Goal: Communication & Community: Answer question/provide support

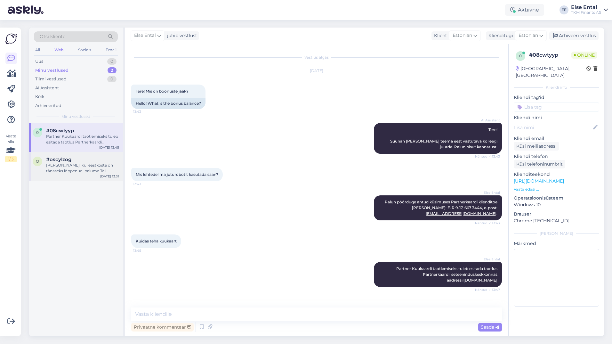
click at [54, 172] on div "[PERSON_NAME], kui eestkoste on tänaseks lõppenud, palume Teil esitada vastav t…" at bounding box center [82, 168] width 73 height 12
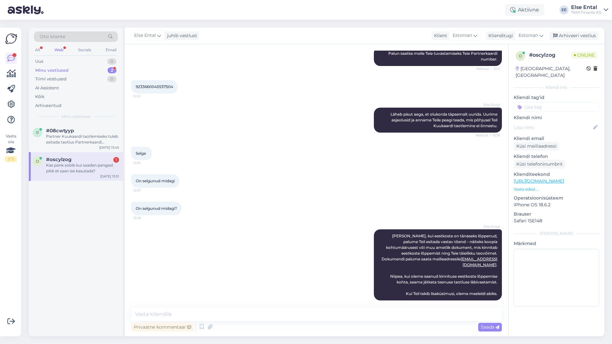
scroll to position [227, 0]
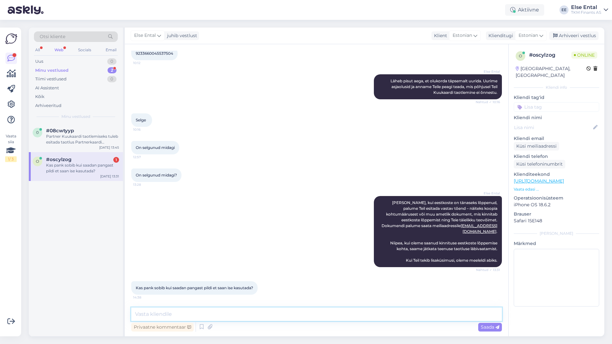
click at [187, 311] on textarea at bounding box center [316, 313] width 370 height 13
type textarea "Palume saata dokument, mis kinnitab eestkoste lõppemist."
click at [311, 316] on textarea "Palume saata dokument, mis kinnitab eestkoste lõppemist." at bounding box center [316, 313] width 370 height 13
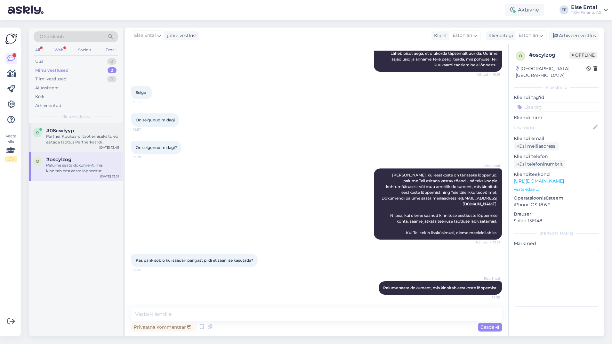
click at [36, 128] on div "0" at bounding box center [38, 133] width 10 height 10
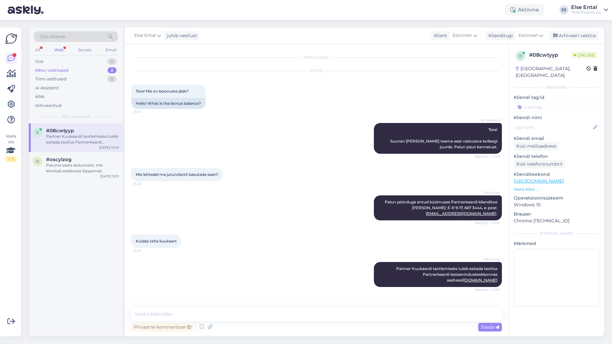
click at [70, 71] on div "Minu vestlused 2" at bounding box center [76, 70] width 84 height 9
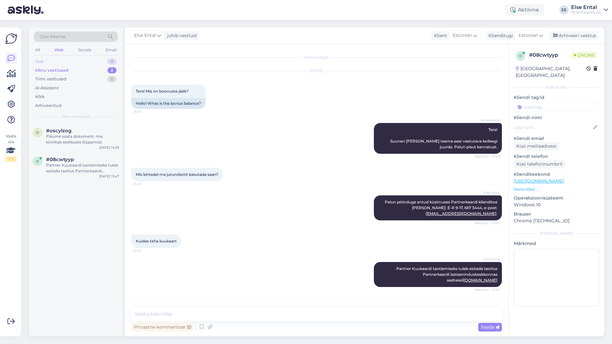
click at [55, 62] on div "Uus 0" at bounding box center [76, 61] width 84 height 9
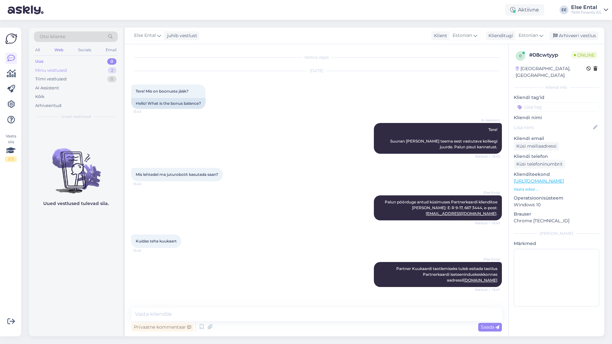
click at [54, 70] on div "Minu vestlused" at bounding box center [51, 70] width 32 height 6
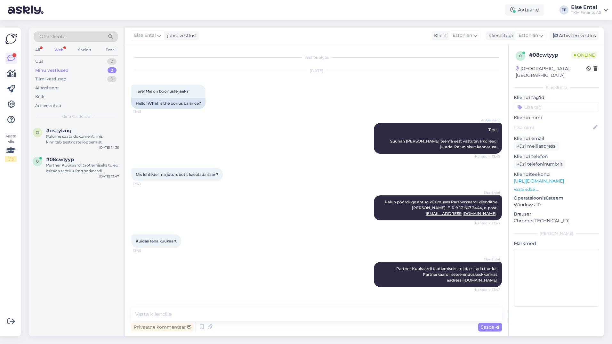
click at [39, 297] on div "o #oscylzog Palume saata dokument, mis kinnitab eestkoste lõppemist. [DATE] 14:…" at bounding box center [76, 229] width 94 height 213
click at [59, 43] on div "Otsi kliente" at bounding box center [76, 38] width 84 height 14
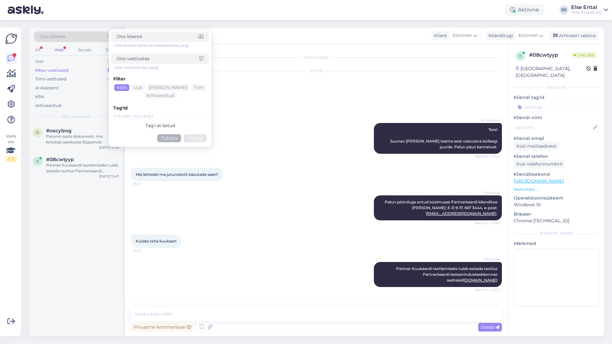
click at [58, 48] on div "Web" at bounding box center [59, 50] width 12 height 8
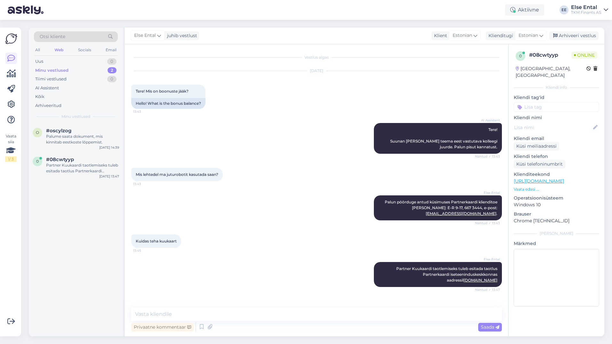
click at [54, 69] on div "Minu vestlused" at bounding box center [51, 70] width 33 height 6
click at [76, 147] on div "o #oscylzog Palume saata dokument, mis kinnitab eestkoste lõppemist. [DATE] 14:…" at bounding box center [76, 137] width 94 height 29
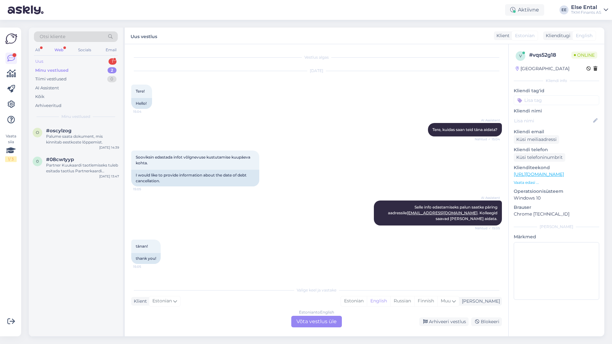
click at [51, 61] on div "Uus 1" at bounding box center [76, 61] width 84 height 9
click at [53, 137] on div "tänan!" at bounding box center [82, 136] width 73 height 6
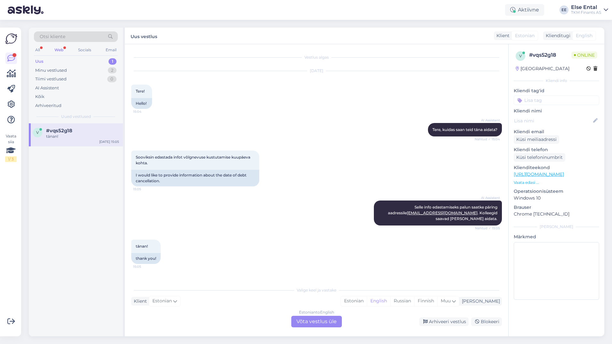
click at [318, 324] on div "Estonian to English Võta vestlus üle" at bounding box center [316, 321] width 51 height 12
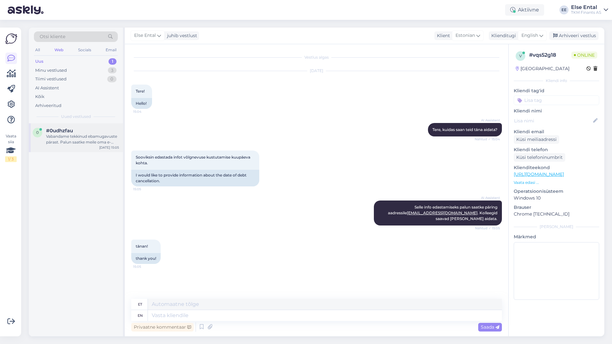
click at [64, 130] on span "#0udhzfau" at bounding box center [59, 131] width 27 height 6
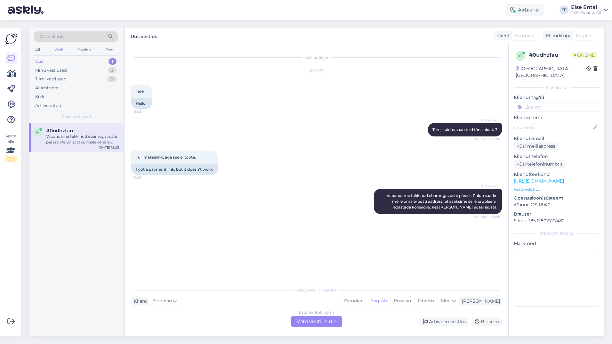
click at [55, 60] on div "Uus 1" at bounding box center [76, 61] width 84 height 9
click at [61, 141] on div "Vabandame tekkinud ebamugavuste pärast. Palun saatke meile oma e-posti aadress,…" at bounding box center [82, 139] width 73 height 12
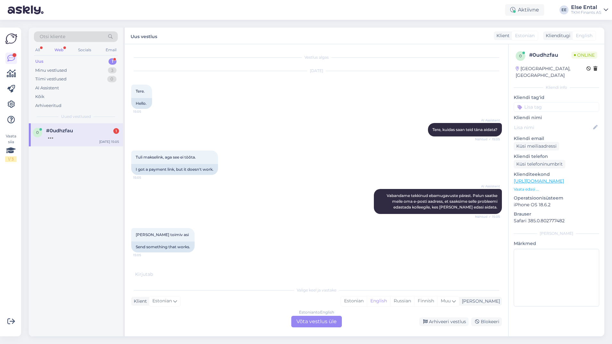
click at [308, 323] on div "Estonian to English Võta vestlus üle" at bounding box center [316, 321] width 51 height 12
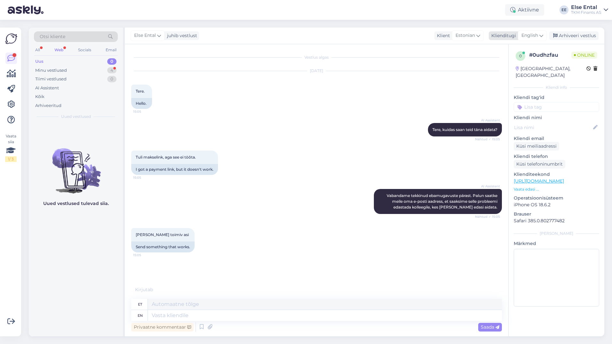
click at [532, 33] on span "English" at bounding box center [529, 35] width 17 height 7
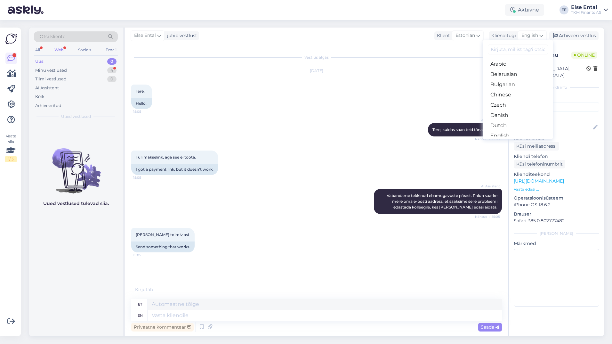
click at [506, 141] on link "Estonian" at bounding box center [517, 146] width 70 height 10
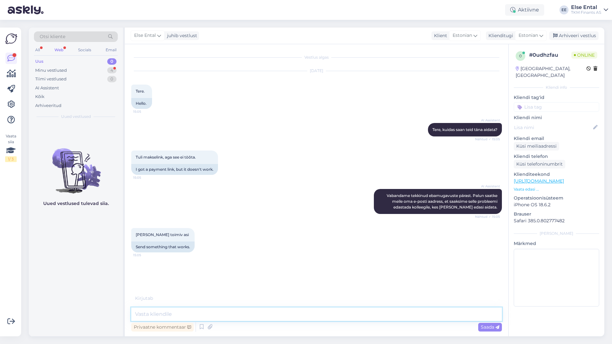
click at [171, 310] on textarea at bounding box center [316, 313] width 370 height 13
drag, startPoint x: 187, startPoint y: 274, endPoint x: 136, endPoint y: 277, distance: 51.0
click at [136, 277] on div "[EMAIL_ADDRESS][DOMAIN_NAME] 15:06" at bounding box center [171, 272] width 80 height 13
drag, startPoint x: 136, startPoint y: 277, endPoint x: 251, endPoint y: 285, distance: 114.8
click at [251, 283] on div "[EMAIL_ADDRESS][DOMAIN_NAME] 15:06" at bounding box center [316, 273] width 370 height 28
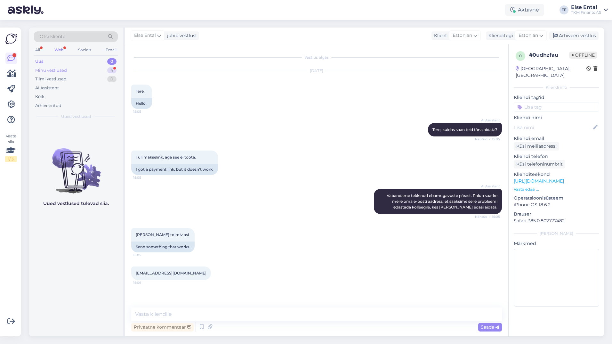
click at [51, 68] on div "Minu vestlused" at bounding box center [51, 70] width 32 height 6
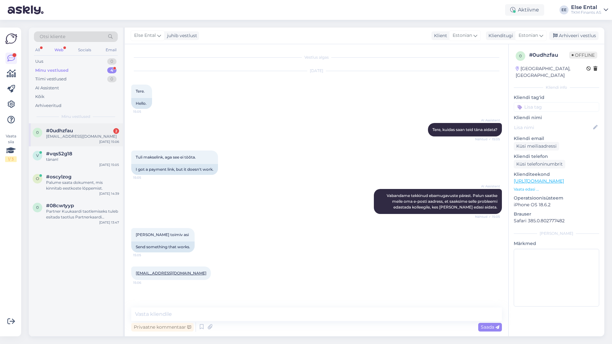
click at [61, 133] on span "#0udhzfau" at bounding box center [59, 131] width 27 height 6
click at [62, 159] on div "tänan!" at bounding box center [82, 159] width 73 height 6
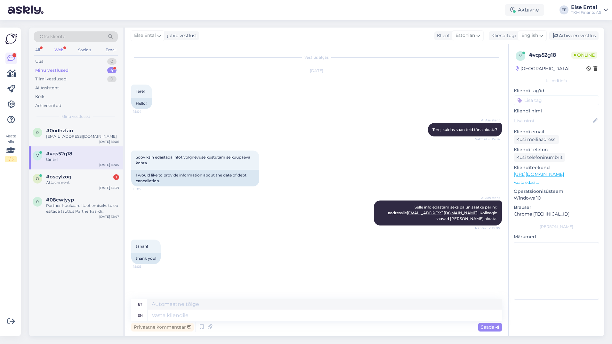
click at [78, 158] on div "tänan!" at bounding box center [82, 159] width 73 height 6
click at [572, 34] on div "Arhiveeri vestlus" at bounding box center [573, 35] width 49 height 9
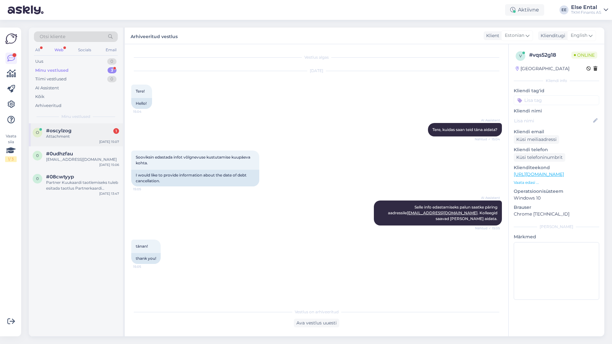
click at [58, 131] on span "#oscylzog" at bounding box center [58, 131] width 25 height 6
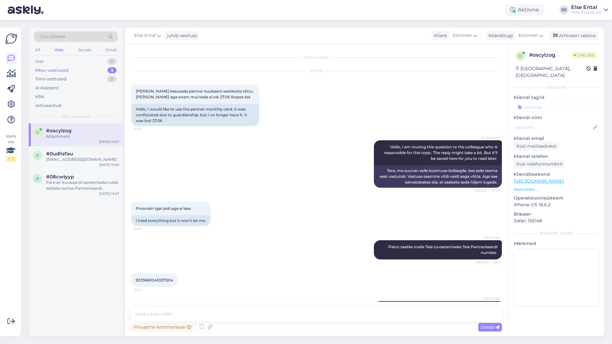
scroll to position [294, 0]
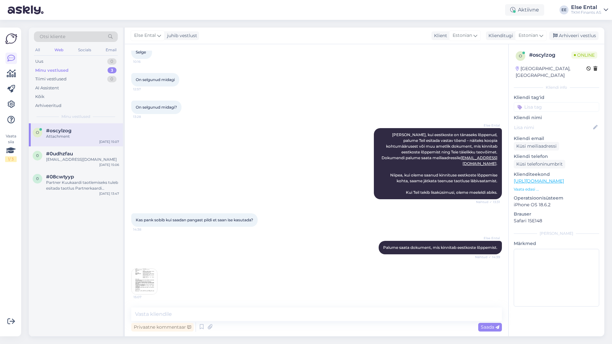
click at [144, 277] on img at bounding box center [144, 281] width 26 height 26
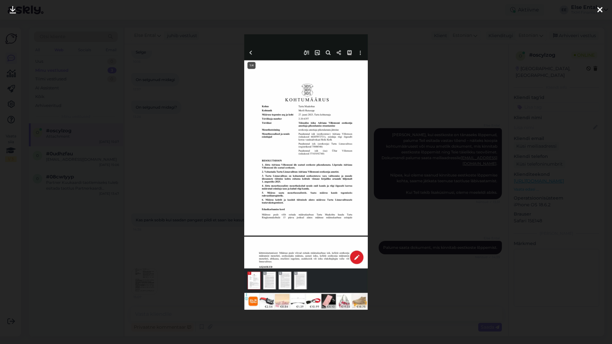
click at [599, 9] on icon at bounding box center [599, 10] width 5 height 8
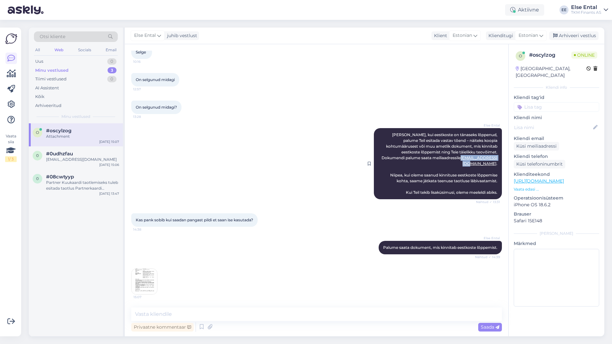
drag, startPoint x: 492, startPoint y: 159, endPoint x: 453, endPoint y: 159, distance: 38.7
click at [453, 159] on span "[PERSON_NAME], kui eestkoste on tänaseks lõppenud, palume Teil esitada vastav t…" at bounding box center [440, 163] width 118 height 62
copy link "[EMAIL_ADDRESS][DOMAIN_NAME]"
click at [210, 315] on textarea at bounding box center [316, 313] width 370 height 13
paste textarea "[EMAIL_ADDRESS][DOMAIN_NAME]"
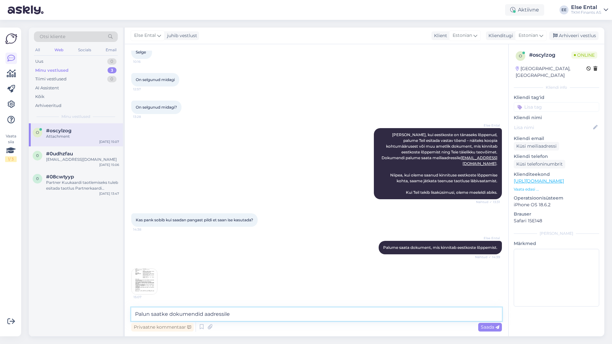
type textarea "Palun saatke dokumendid aadressile [EMAIL_ADDRESS][DOMAIN_NAME]"
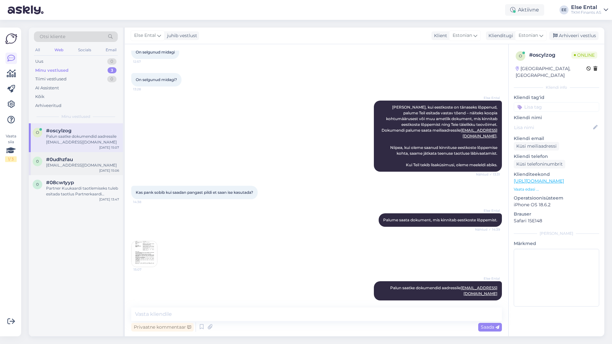
click at [78, 167] on div "[EMAIL_ADDRESS][DOMAIN_NAME]" at bounding box center [82, 165] width 73 height 6
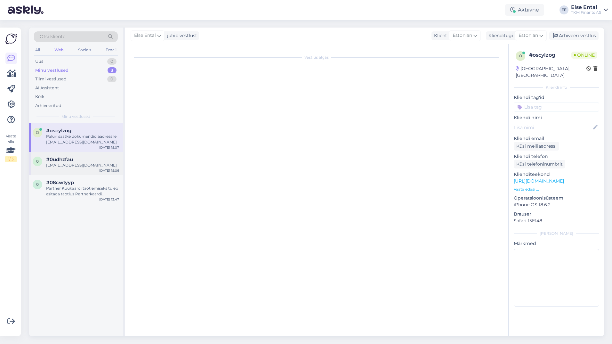
scroll to position [0, 0]
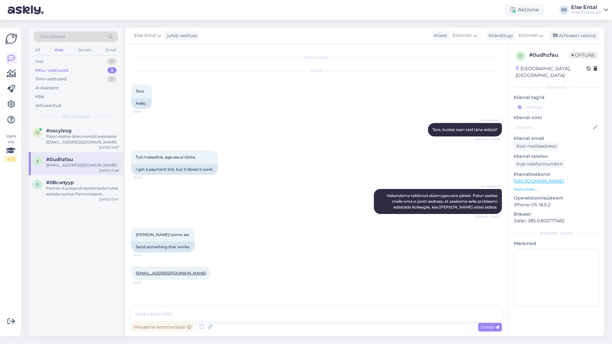
click at [44, 278] on div "o #oscylzog Palun saatke dokumendid aadressile [EMAIL_ADDRESS][DOMAIN_NAME] [DA…" at bounding box center [76, 229] width 94 height 213
click at [32, 263] on div "o #oscylzog Palun saatke dokumendid aadressile [EMAIL_ADDRESS][DOMAIN_NAME] [DA…" at bounding box center [76, 229] width 94 height 213
click at [63, 134] on div "Palun saatke dokumendid aadressile [EMAIL_ADDRESS][DOMAIN_NAME]" at bounding box center [82, 139] width 73 height 12
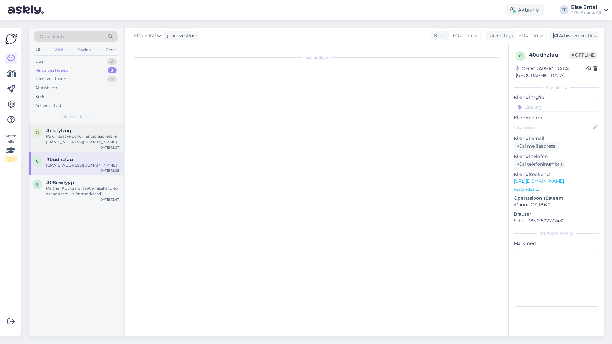
scroll to position [322, 0]
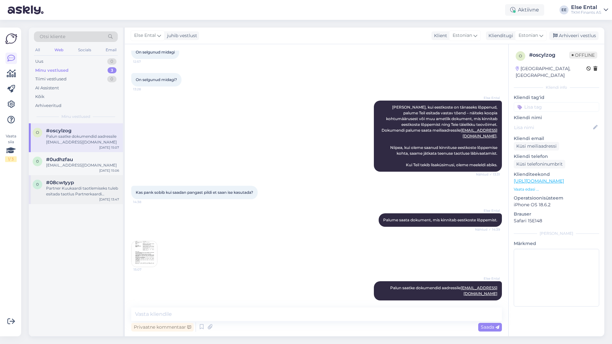
click at [64, 183] on span "#08cwtyyp" at bounding box center [60, 182] width 28 height 6
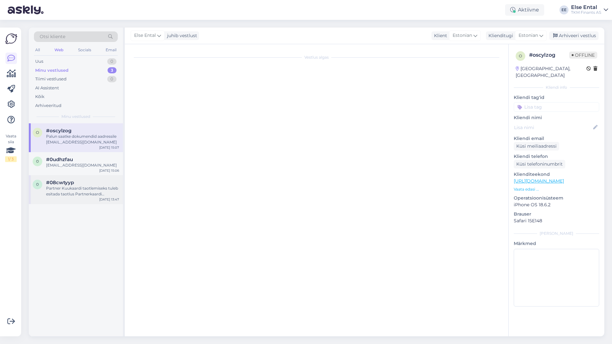
scroll to position [0, 0]
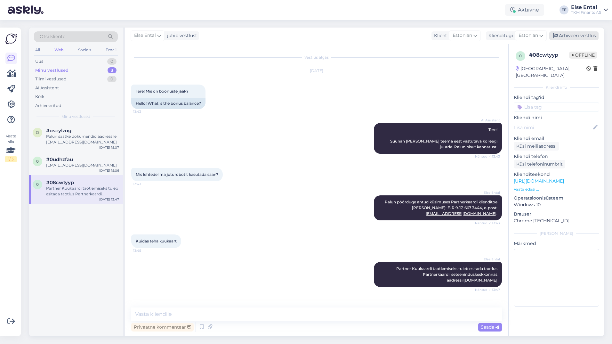
click at [585, 38] on div "Arhiveeri vestlus" at bounding box center [573, 35] width 49 height 9
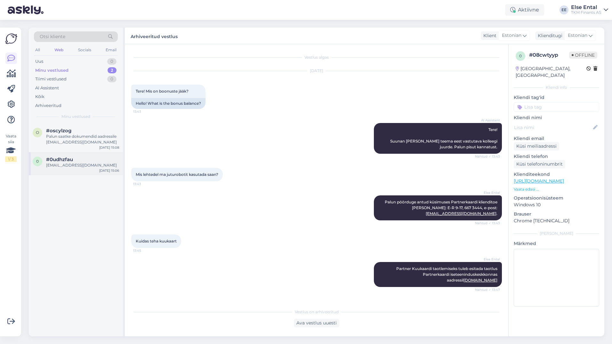
click at [59, 158] on span "#0udhzfau" at bounding box center [59, 159] width 27 height 6
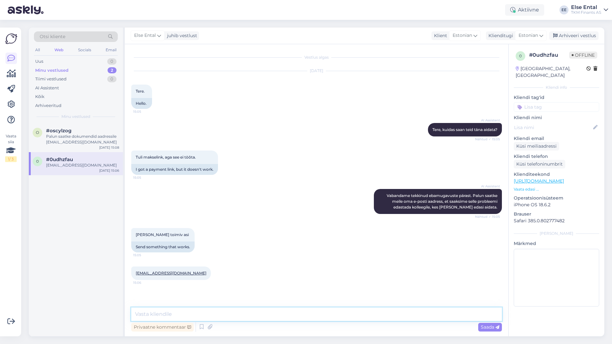
click at [202, 309] on textarea at bounding box center [316, 313] width 370 height 13
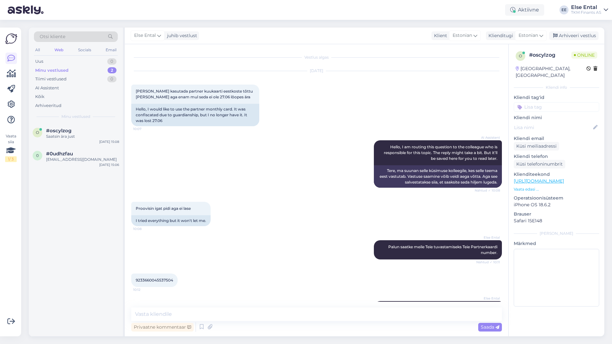
scroll to position [349, 0]
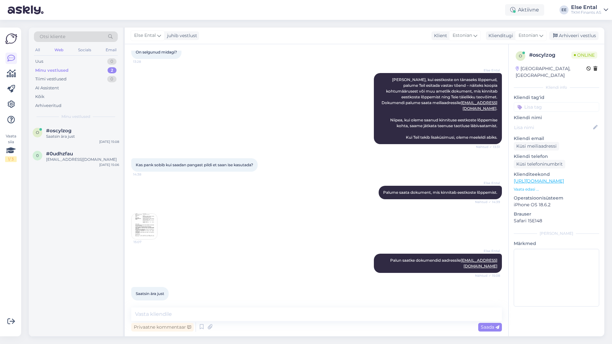
click at [191, 321] on div "Privaatne kommentaar Saada" at bounding box center [316, 327] width 370 height 12
click at [186, 315] on textarea at bounding box center [316, 313] width 370 height 13
type textarea "Suur tänu!"
click at [492, 329] on span "Saada" at bounding box center [490, 327] width 19 height 6
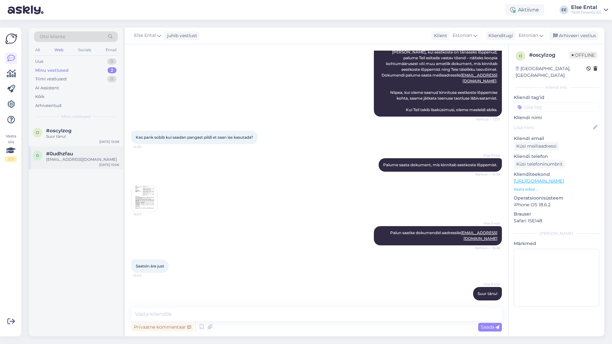
click at [68, 161] on div "[EMAIL_ADDRESS][DOMAIN_NAME]" at bounding box center [82, 159] width 73 height 6
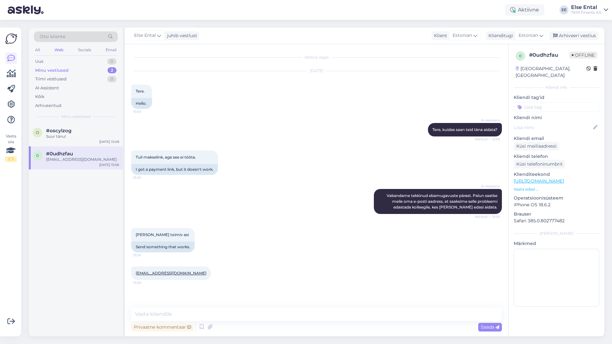
scroll to position [0, 0]
click at [182, 312] on textarea at bounding box center [316, 313] width 370 height 13
click at [220, 313] on textarea at bounding box center [316, 313] width 370 height 13
click at [181, 312] on textarea at bounding box center [316, 313] width 370 height 13
click at [217, 313] on textarea "Palun proovige tasuda" at bounding box center [316, 313] width 370 height 13
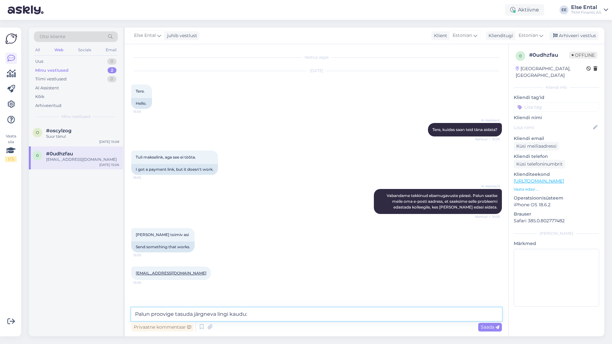
paste textarea "[URL][DOMAIN_NAME]"
drag, startPoint x: 375, startPoint y: 316, endPoint x: 248, endPoint y: 315, distance: 126.7
click at [248, 315] on textarea "Palun proovige tasuda järgneva lingi kaudu: [URL][DOMAIN_NAME]" at bounding box center [316, 313] width 370 height 13
paste textarea "dQ5P54LV6u"
type textarea "Palun proovige tasuda järgneva lingi kaudu: [URL][DOMAIN_NAME]"
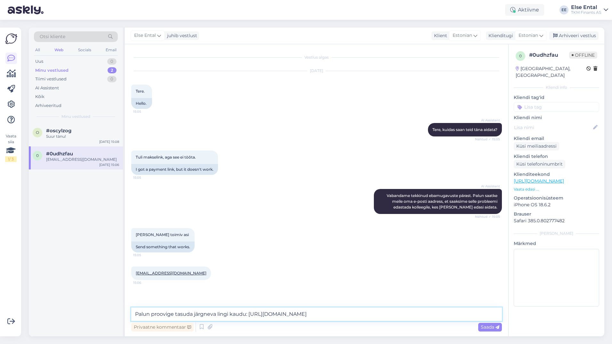
click at [386, 315] on textarea "Palun proovige tasuda järgneva lingi kaudu: [URL][DOMAIN_NAME]" at bounding box center [316, 313] width 370 height 13
click at [487, 326] on span "Saada" at bounding box center [490, 327] width 19 height 6
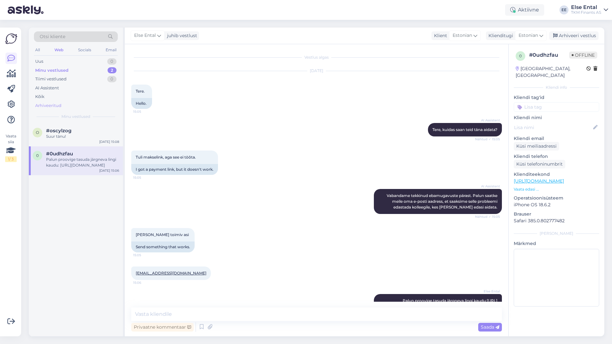
click at [53, 103] on div "Arhiveeritud" at bounding box center [48, 105] width 26 height 6
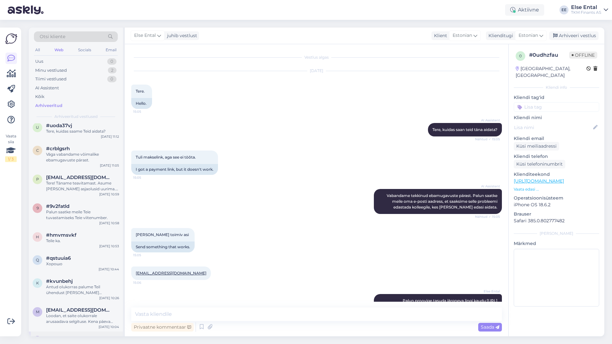
scroll to position [320, 0]
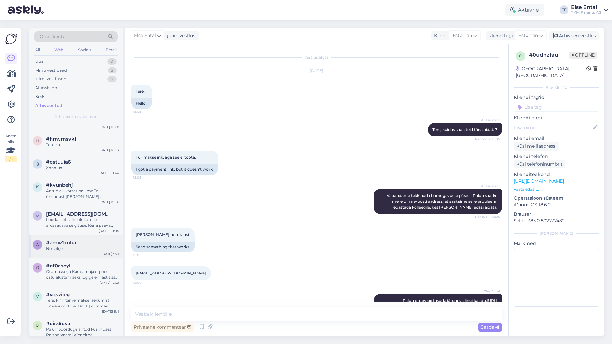
click at [78, 246] on div "No selge." at bounding box center [82, 248] width 73 height 6
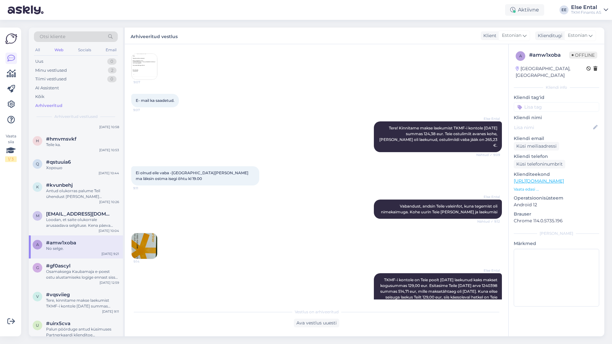
scroll to position [708, 0]
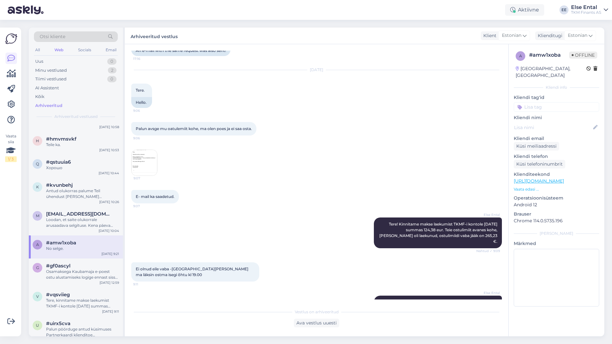
click at [148, 155] on img at bounding box center [144, 163] width 26 height 26
click at [142, 161] on img at bounding box center [144, 163] width 26 height 26
click at [73, 223] on div "Loodan, et saite olukorrale arusaadava selgituse. Kena päeva Teile!" at bounding box center [82, 223] width 73 height 12
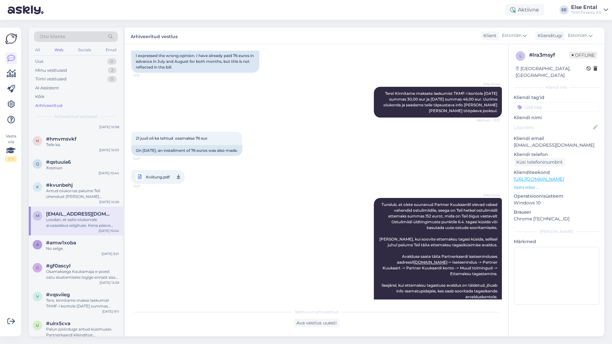
scroll to position [0, 0]
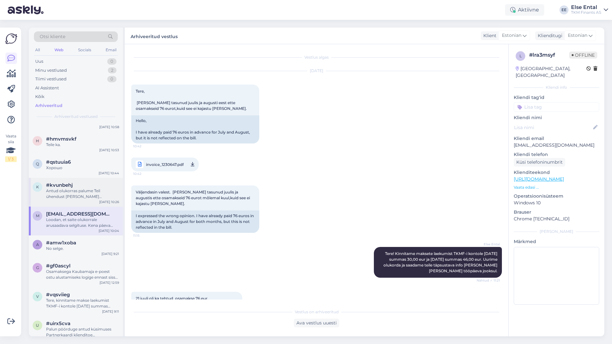
click at [75, 199] on div "k #kvunbehj Antud olukorras palume Teil ühendust [PERSON_NAME] Kaubamaja Kliend…" at bounding box center [76, 192] width 94 height 29
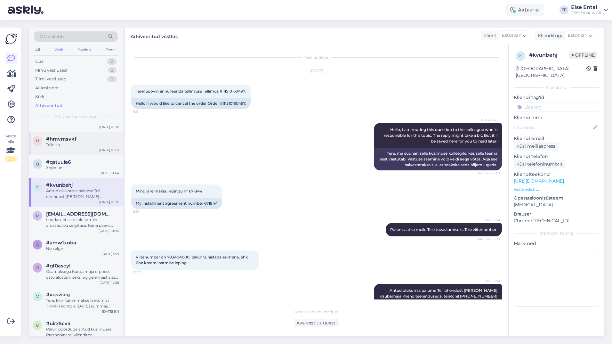
click at [67, 153] on div "h #hmvmsvkf Teile ka. [DATE] 10:53" at bounding box center [76, 142] width 94 height 23
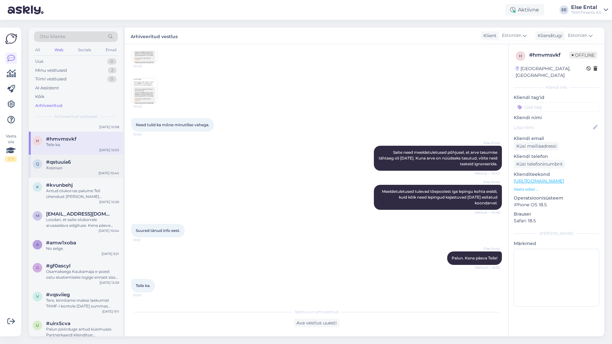
click at [66, 163] on span "#qstuuia6" at bounding box center [58, 162] width 25 height 6
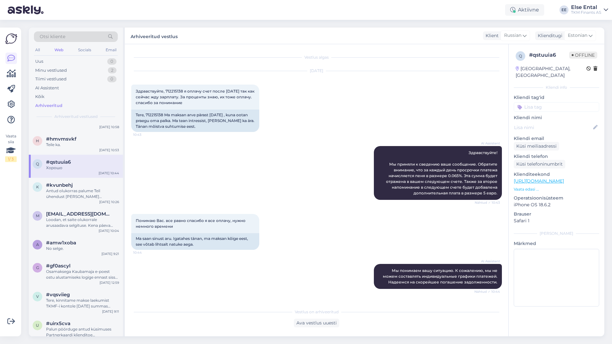
click at [76, 155] on div "q #qstuuia6 Хорошо [DATE] 10:44" at bounding box center [76, 166] width 94 height 23
click at [68, 140] on span "#hmvmsvkf" at bounding box center [61, 139] width 30 height 6
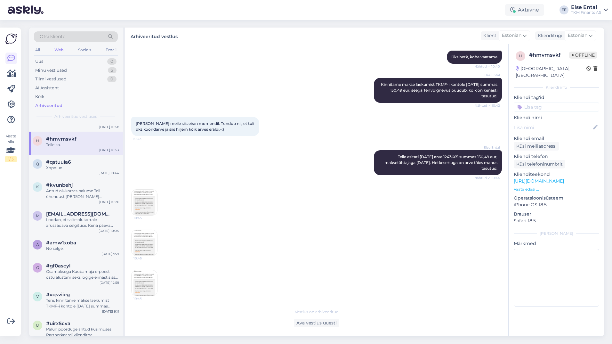
scroll to position [353, 0]
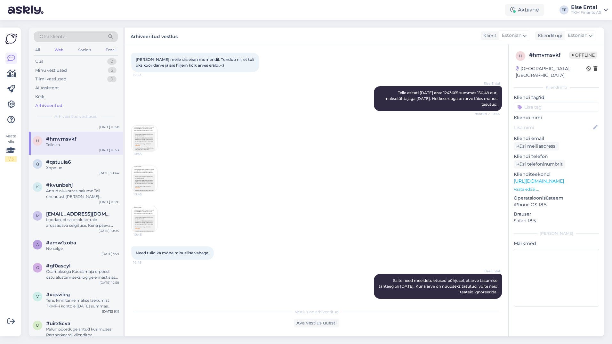
click at [143, 138] on img at bounding box center [144, 138] width 26 height 26
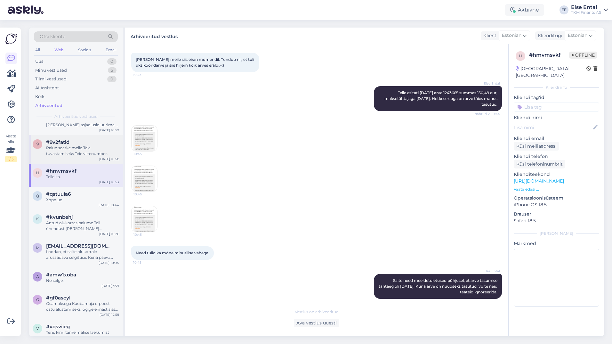
click at [73, 150] on div "Palun saatke meile Teie tuvastamiseks Teie viitenumber." at bounding box center [82, 151] width 73 height 12
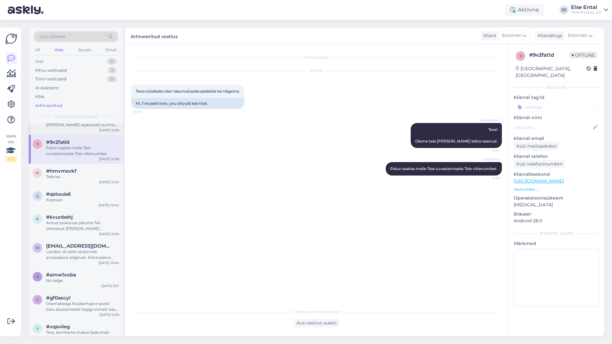
scroll to position [192, 0]
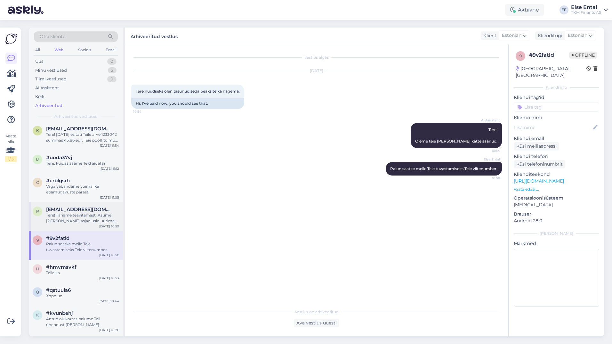
click at [63, 211] on span "[EMAIL_ADDRESS][DOMAIN_NAME]" at bounding box center [79, 209] width 67 height 6
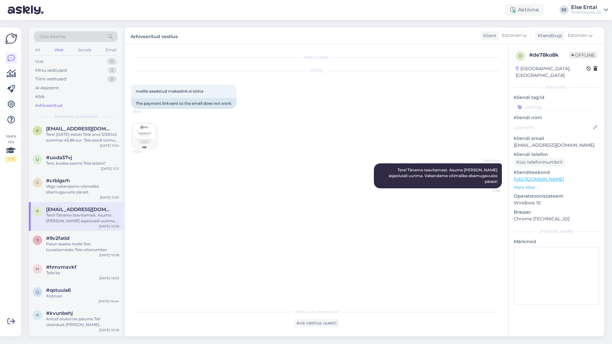
click at [137, 139] on img at bounding box center [144, 136] width 26 height 26
click at [81, 178] on div "#crblgsrh" at bounding box center [82, 181] width 73 height 6
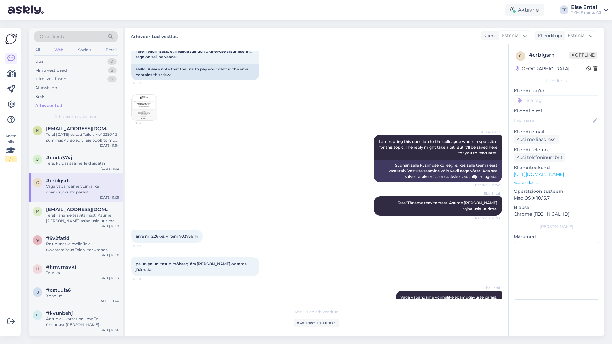
scroll to position [0, 0]
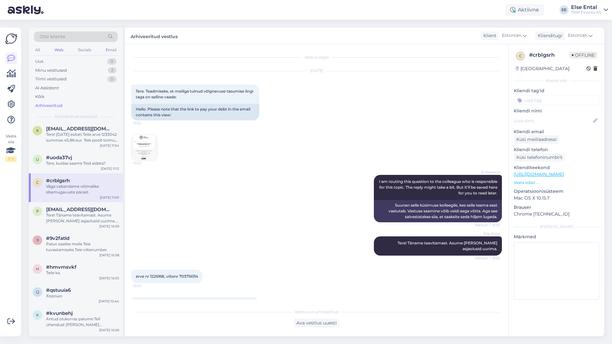
click at [146, 144] on img at bounding box center [144, 148] width 26 height 26
click at [73, 162] on div "Tere, kuidas saame Teid aidata?" at bounding box center [82, 163] width 73 height 6
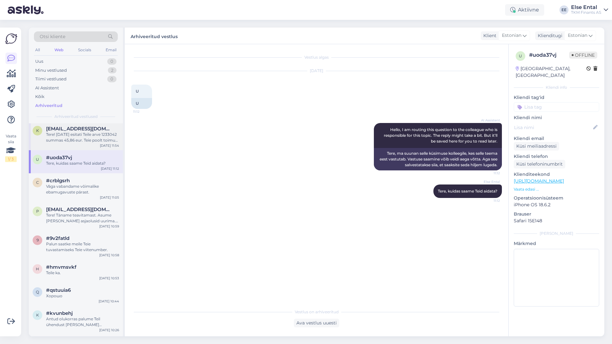
click at [71, 131] on div "Tere! [DATE] esitati Teile arve 1233042 summas 45,86 eur. Teie poolt toimus lae…" at bounding box center [82, 137] width 73 height 12
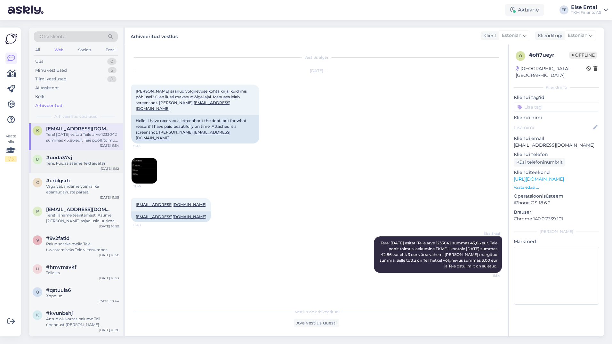
click at [76, 160] on div "#uoda37vj Tere, kuidas [PERSON_NAME] aidata?" at bounding box center [82, 161] width 73 height 12
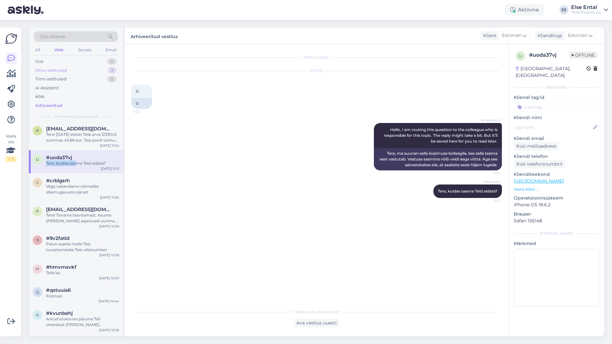
drag, startPoint x: 76, startPoint y: 160, endPoint x: 55, endPoint y: 69, distance: 93.1
click at [55, 69] on div "Minu vestlused" at bounding box center [51, 70] width 32 height 6
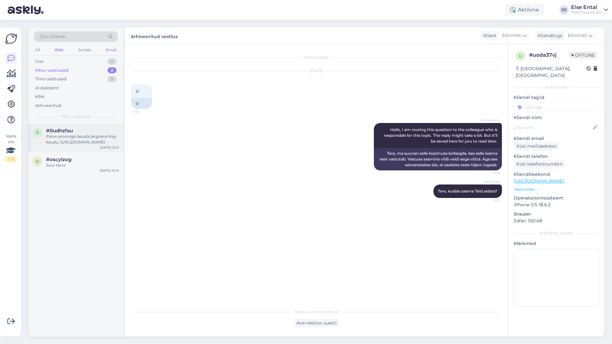
click at [68, 138] on div "Palun proovige tasuda järgneva lingi kaudu: [URL][DOMAIN_NAME]" at bounding box center [82, 139] width 73 height 12
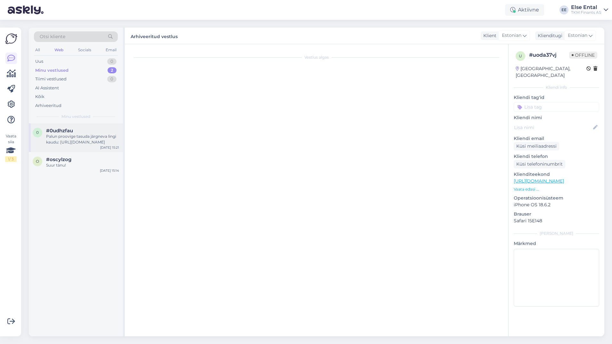
scroll to position [19, 0]
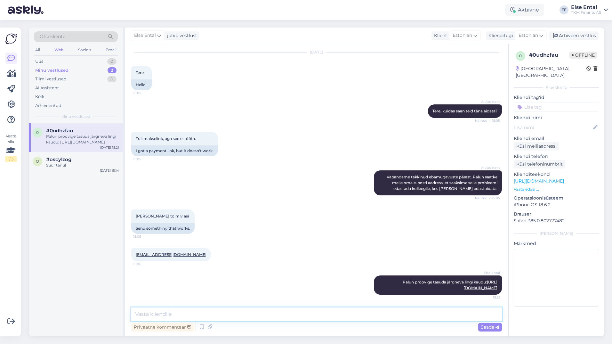
click at [301, 316] on textarea at bounding box center [316, 313] width 370 height 13
click at [219, 313] on textarea at bounding box center [316, 313] width 370 height 13
click at [63, 159] on span "#oscylzog" at bounding box center [58, 159] width 25 height 6
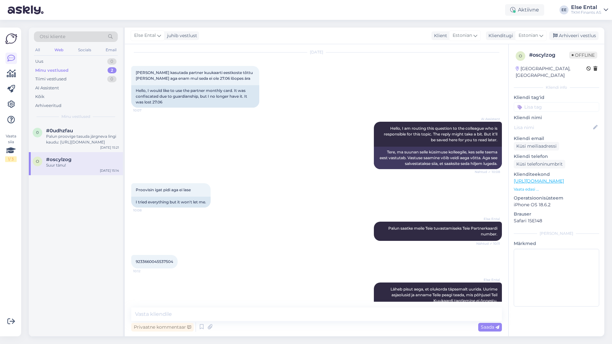
scroll to position [377, 0]
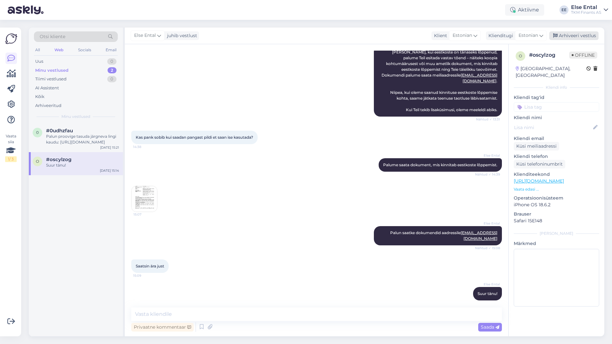
click at [569, 35] on div "Arhiveeri vestlus" at bounding box center [573, 35] width 49 height 9
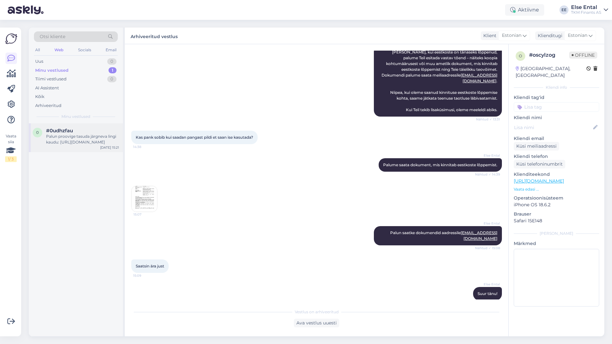
click at [68, 136] on div "Palun proovige tasuda järgneva lingi kaudu: [URL][DOMAIN_NAME]" at bounding box center [82, 139] width 73 height 12
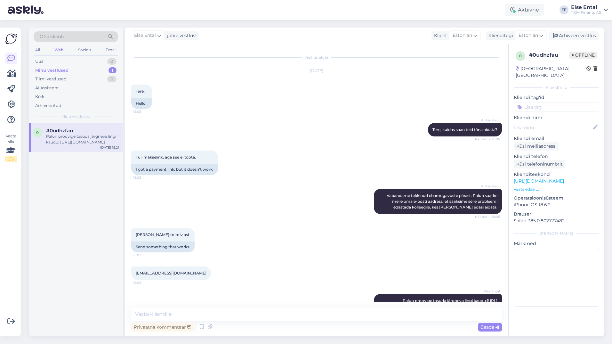
scroll to position [19, 0]
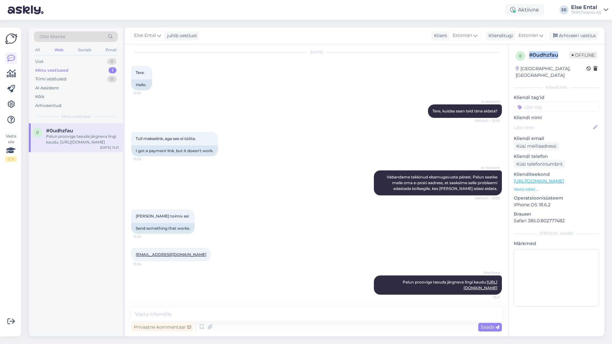
drag, startPoint x: 558, startPoint y: 55, endPoint x: 530, endPoint y: 57, distance: 27.6
click at [530, 57] on div "# 0udhzfau" at bounding box center [549, 55] width 40 height 8
copy div "# 0udhzfau"
click at [561, 36] on div "Arhiveeri vestlus" at bounding box center [573, 35] width 49 height 9
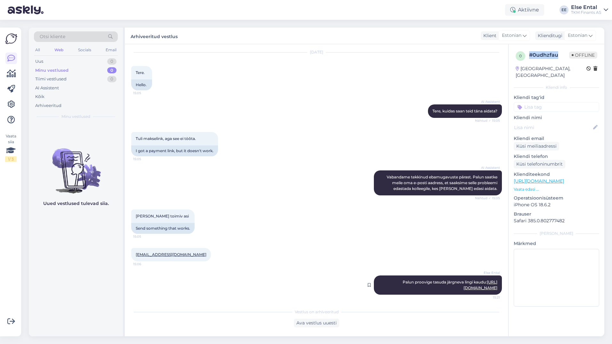
click at [463, 287] on link "[URL][DOMAIN_NAME]" at bounding box center [480, 284] width 34 height 11
click at [67, 62] on div "Uus 0" at bounding box center [76, 61] width 84 height 9
